Goal: Information Seeking & Learning: Learn about a topic

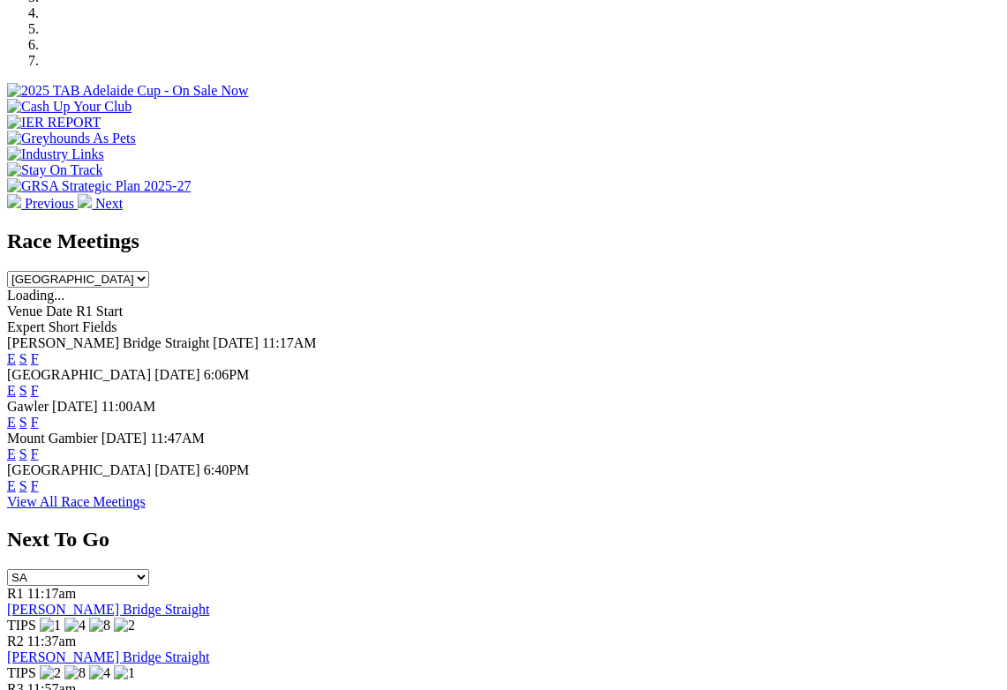
scroll to position [601, 0]
click at [39, 477] on link "F" at bounding box center [35, 484] width 8 height 15
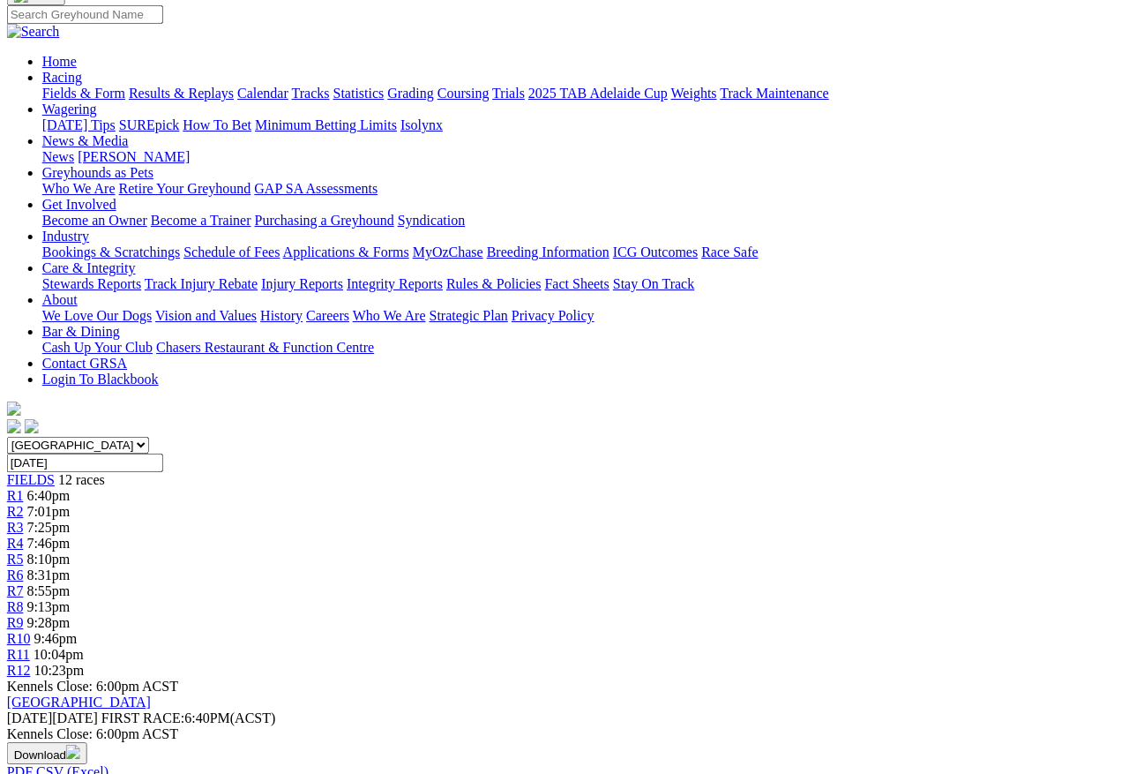
scroll to position [0, 246]
